Goal: Task Accomplishment & Management: Use online tool/utility

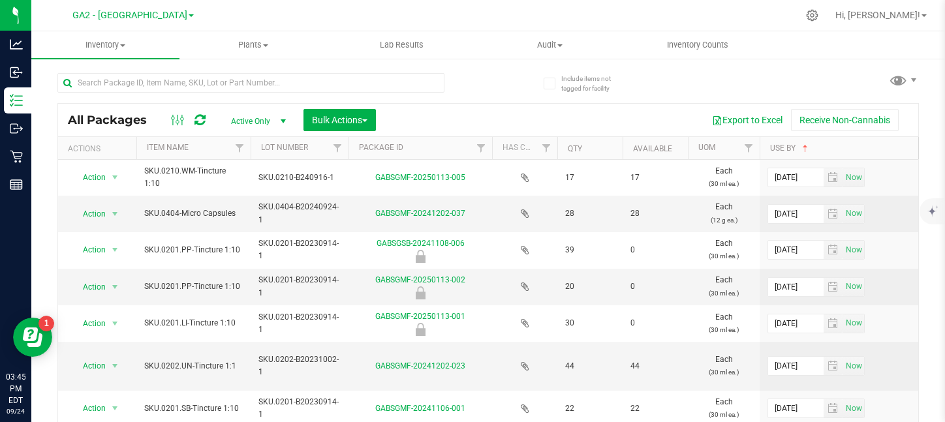
scroll to position [129, 0]
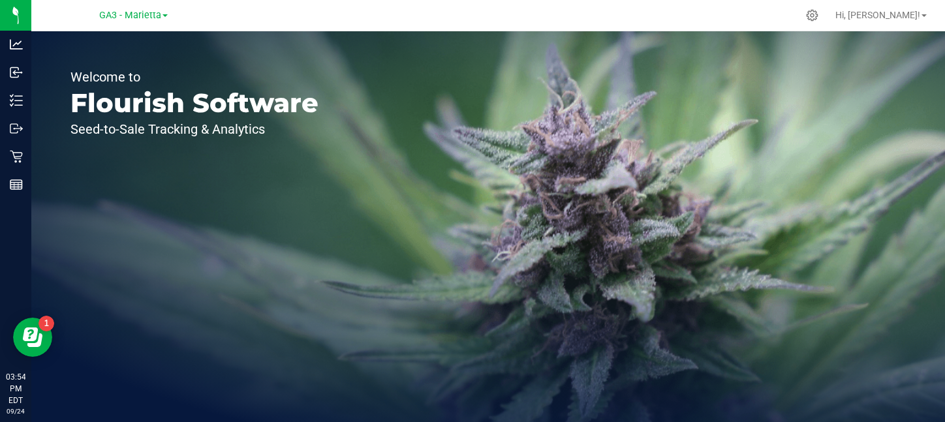
click at [136, 22] on div "GA3 - Marietta" at bounding box center [133, 15] width 68 height 16
click at [136, 19] on span "GA3 - Marietta" at bounding box center [130, 16] width 62 height 12
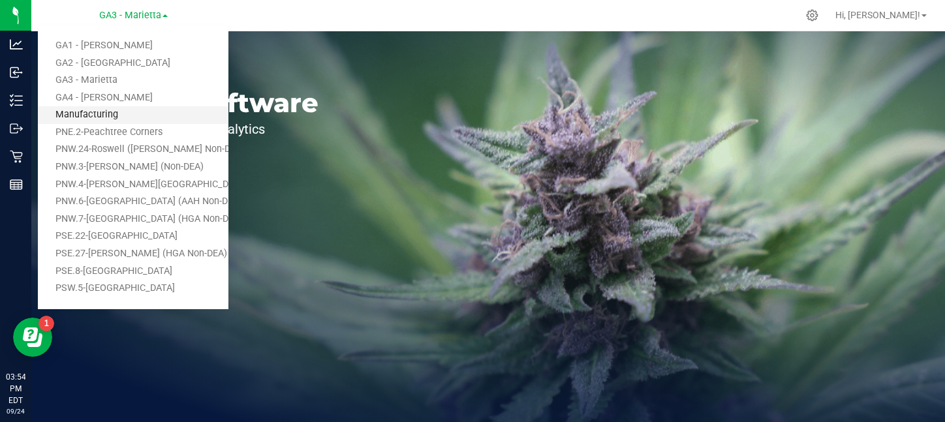
click at [117, 119] on link "Manufacturing" at bounding box center [133, 115] width 190 height 18
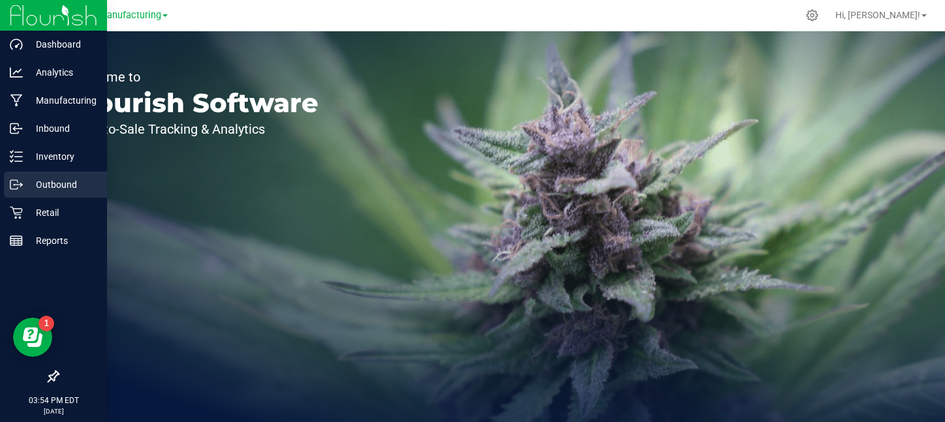
click at [48, 187] on p "Outbound" at bounding box center [62, 185] width 78 height 16
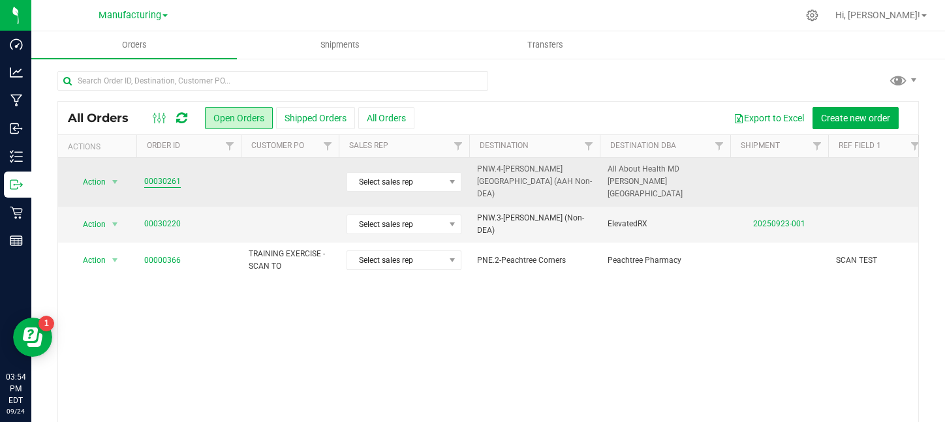
click at [164, 180] on link "00030261" at bounding box center [162, 181] width 37 height 12
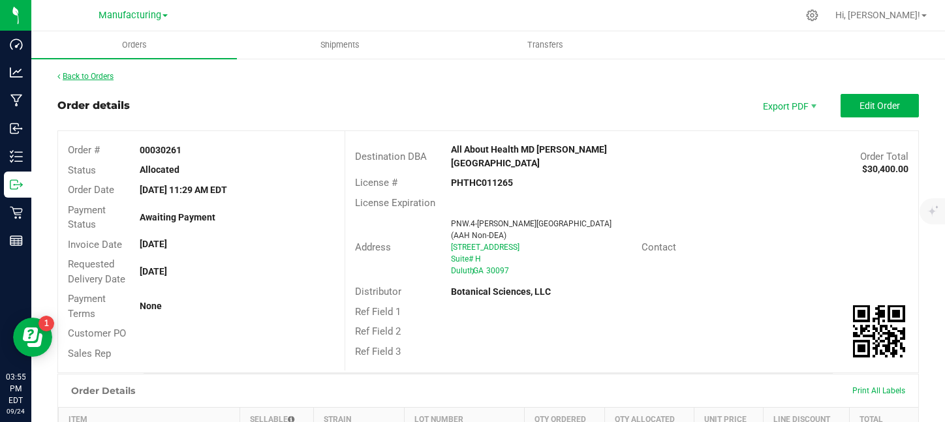
click at [100, 77] on link "Back to Orders" at bounding box center [85, 76] width 56 height 9
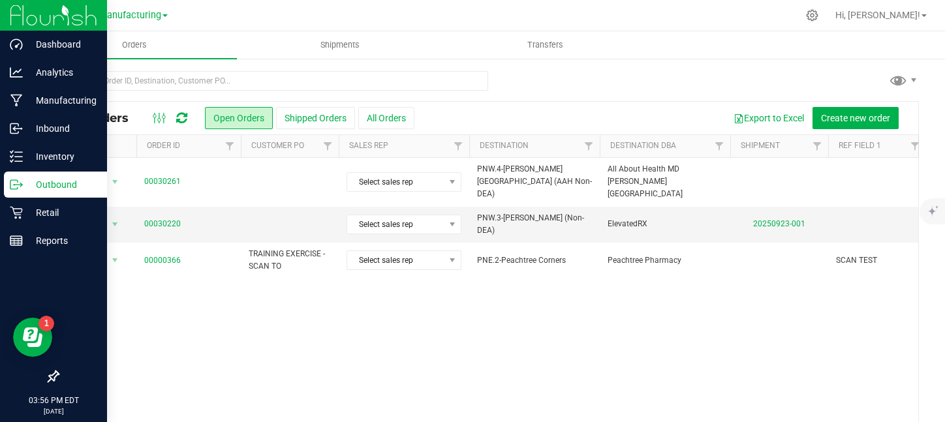
click at [65, 189] on p "Outbound" at bounding box center [62, 185] width 78 height 16
